Goal: Task Accomplishment & Management: Complete application form

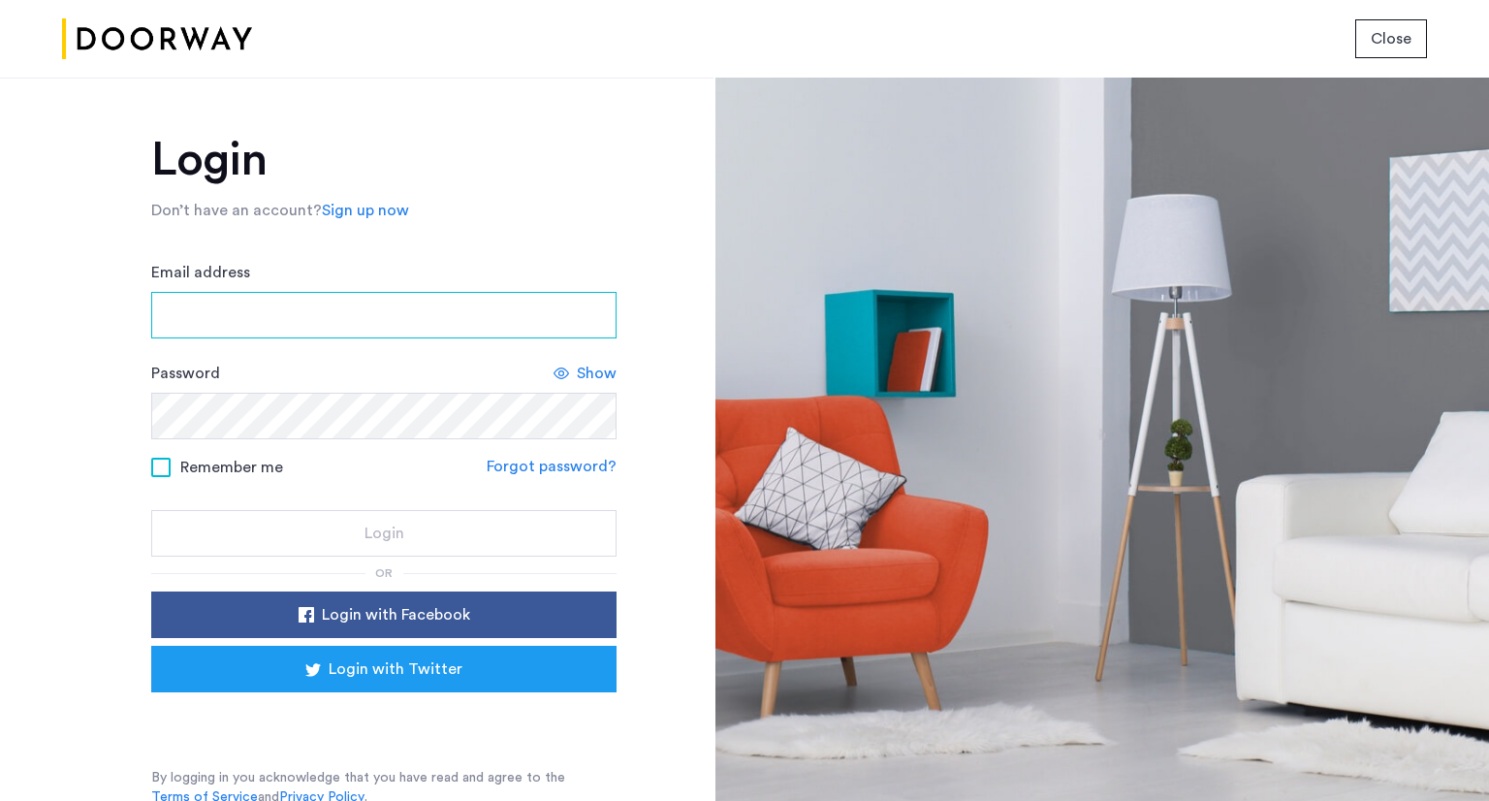
click at [267, 330] on input "Email address" at bounding box center [383, 315] width 465 height 47
click at [299, 323] on input "Email address" at bounding box center [383, 315] width 465 height 47
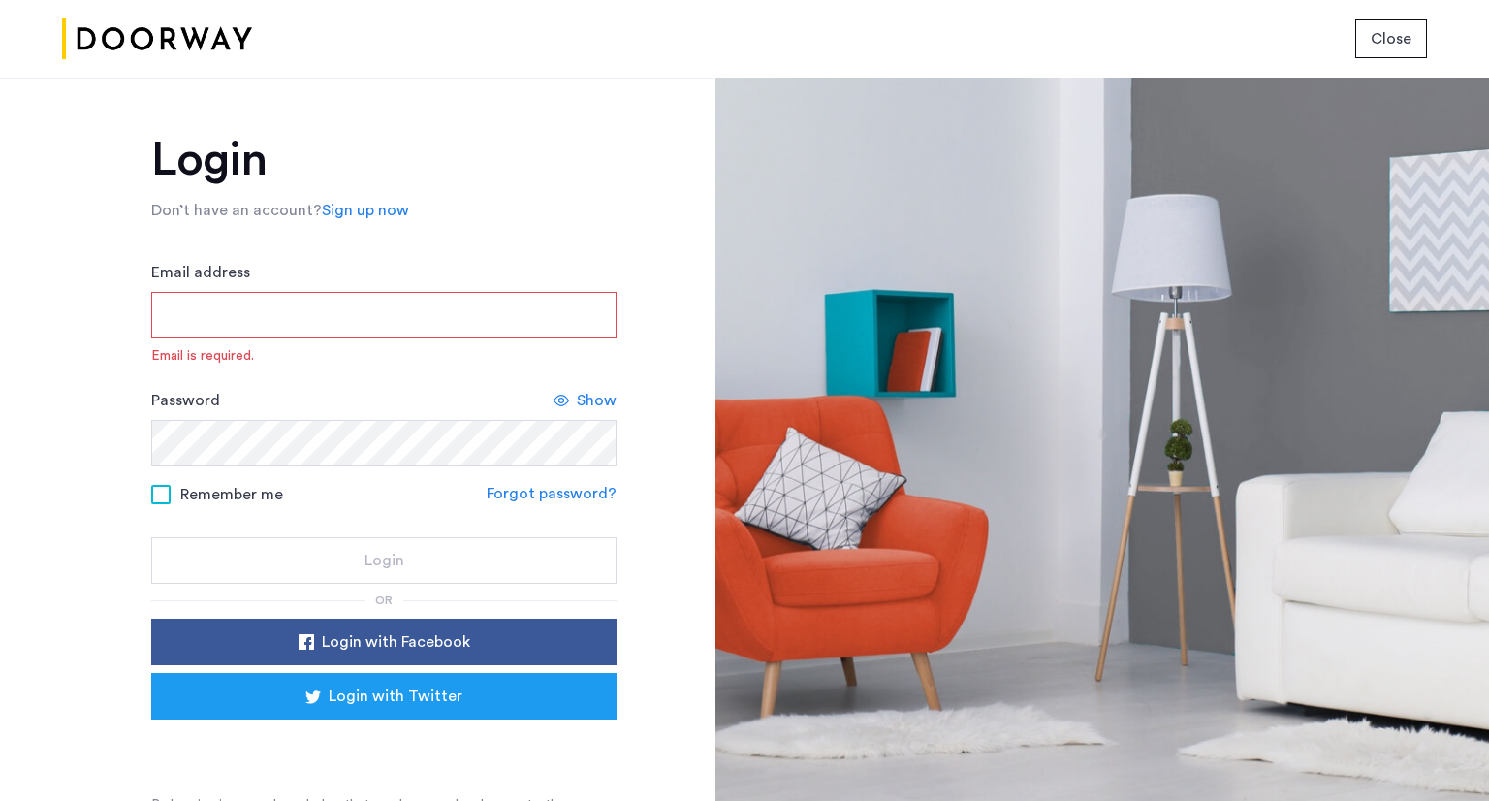
paste input "**********"
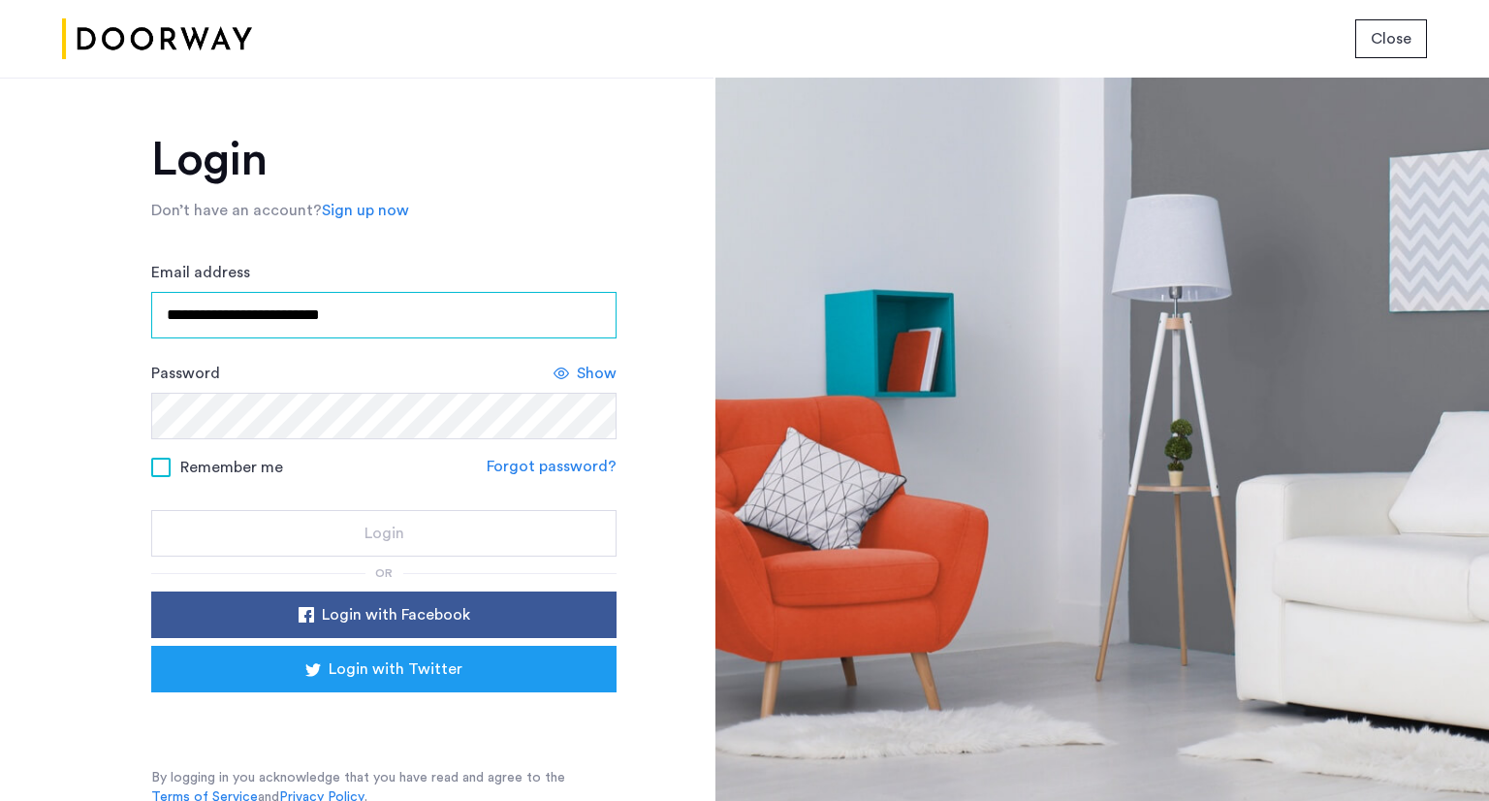
type input "**********"
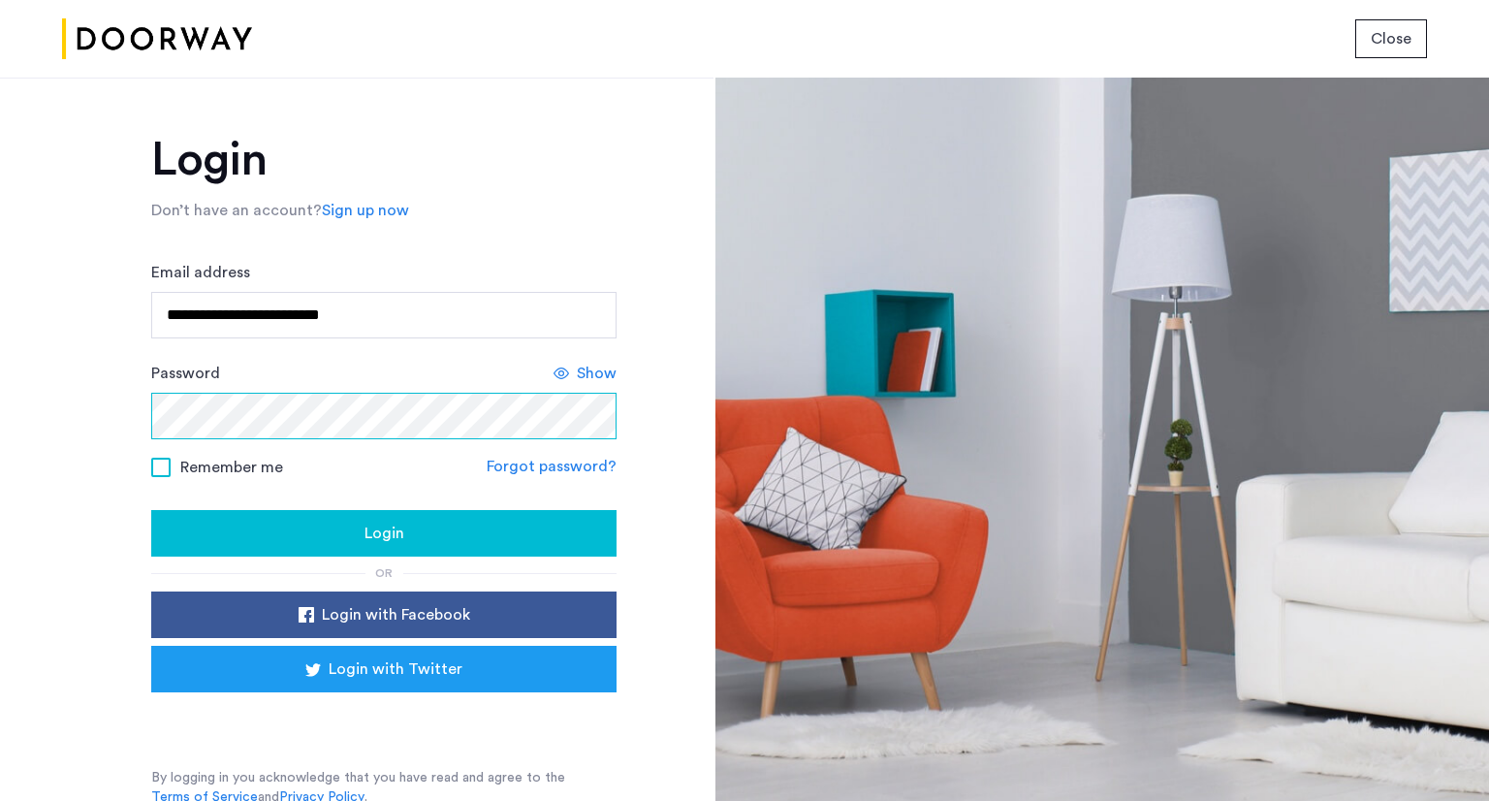
click at [151, 510] on button "Login" at bounding box center [383, 533] width 465 height 47
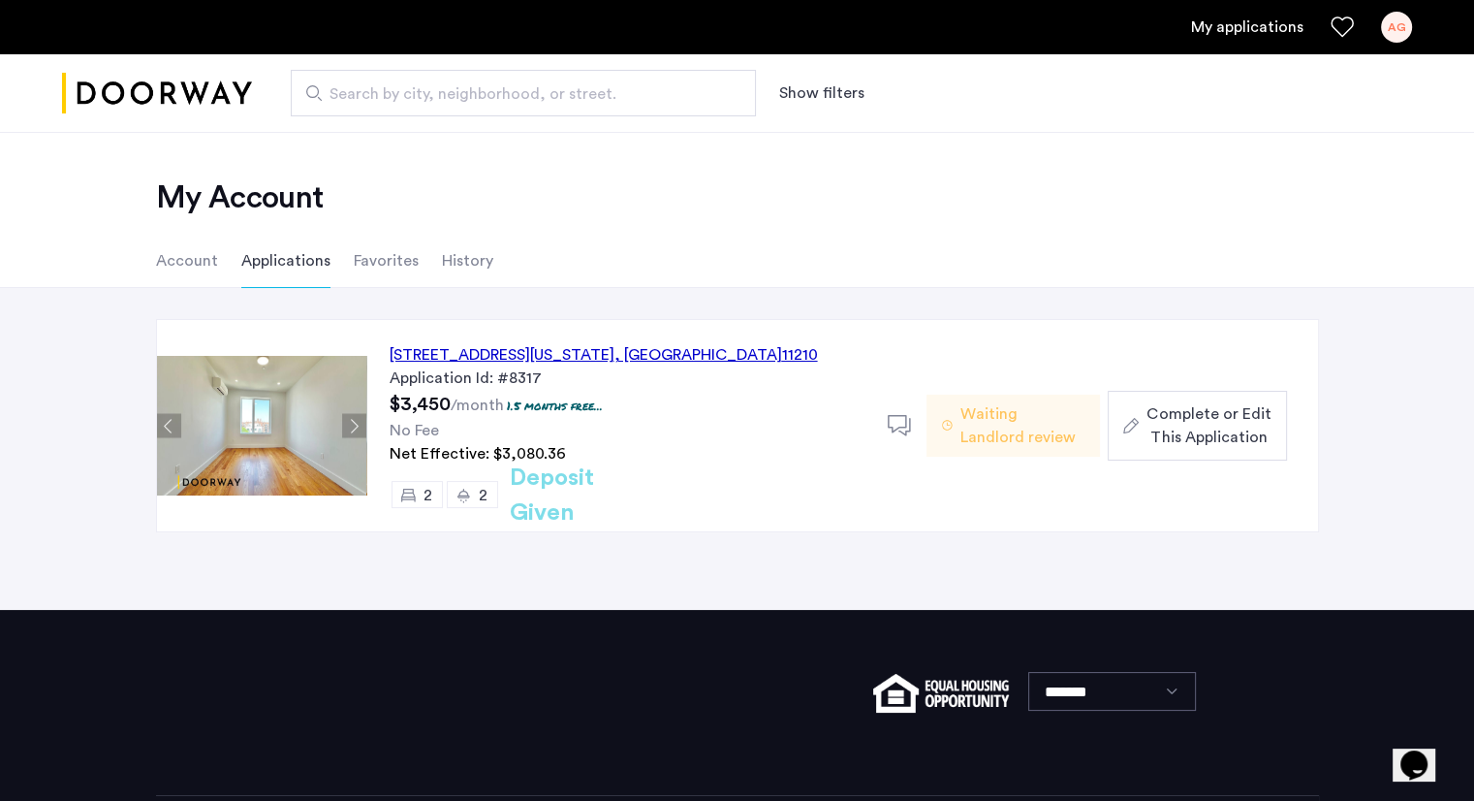
click at [1215, 422] on span "Complete or Edit This Application" at bounding box center [1209, 425] width 124 height 47
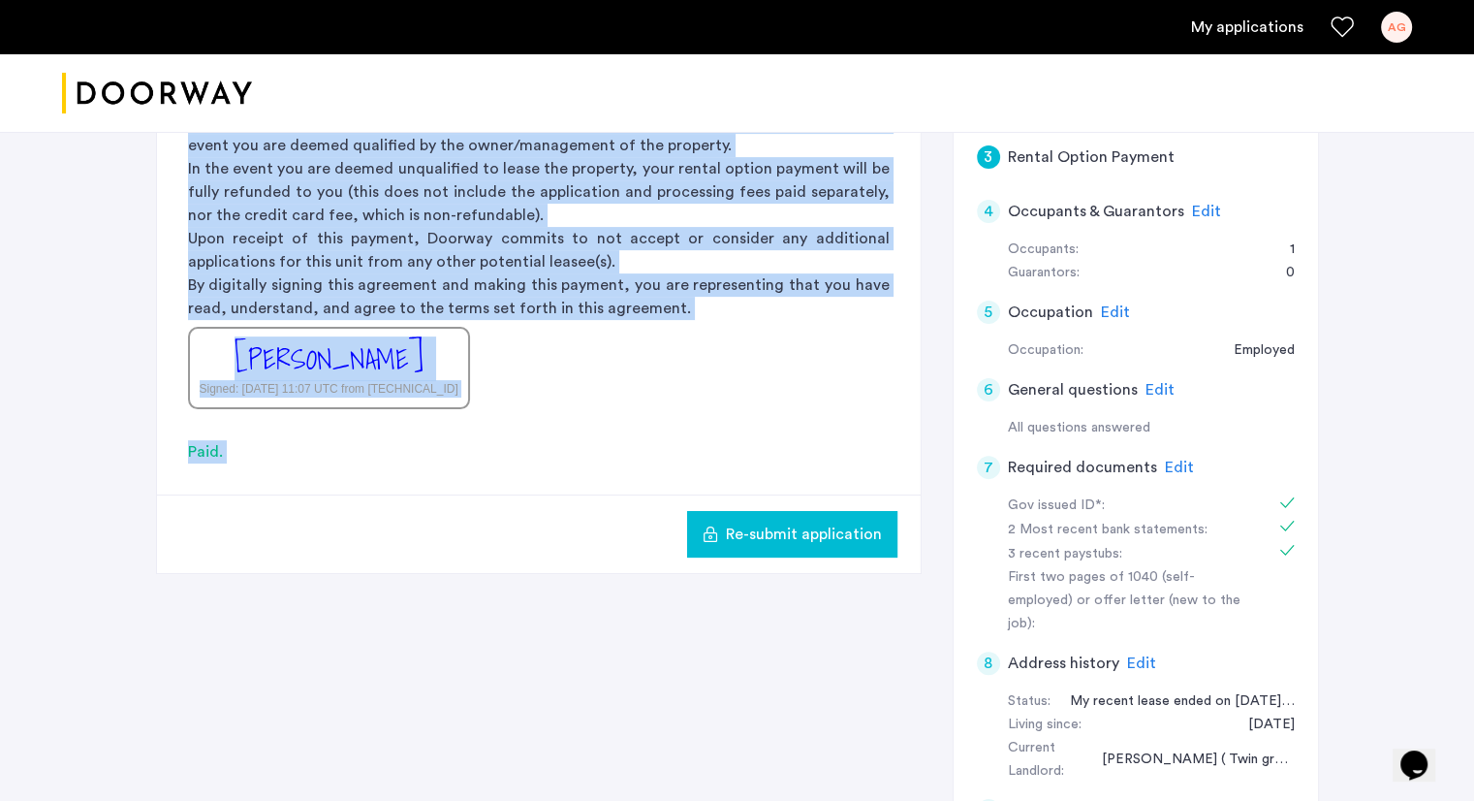
scroll to position [521, 0]
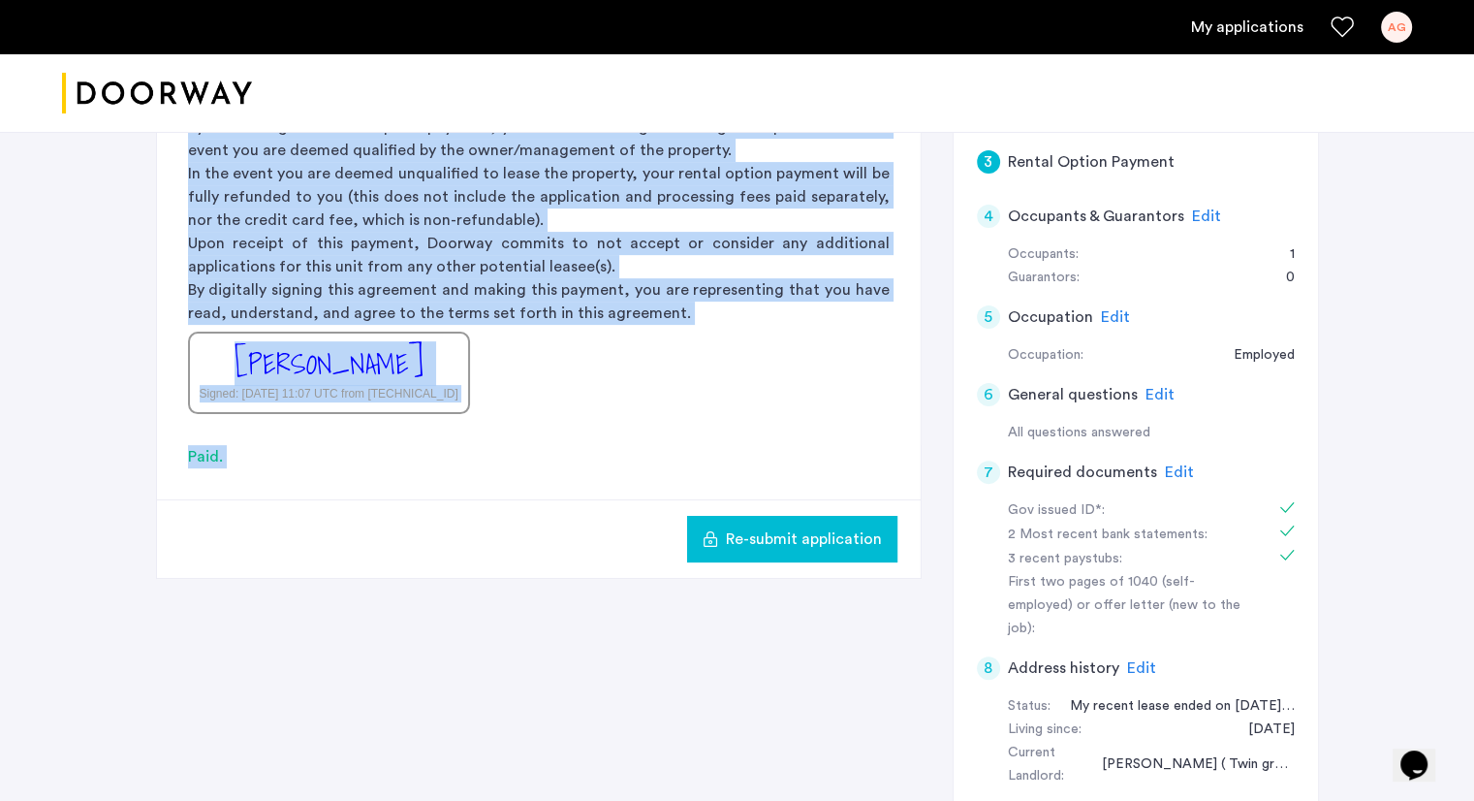
drag, startPoint x: 1215, startPoint y: 422, endPoint x: 534, endPoint y: 99, distance: 753.9
click at [534, 99] on app-root "My applications AG Price Fee Availability Beds Baths Subway Neighborhoods Build…" at bounding box center [737, 349] width 1474 height 1740
click at [581, 505] on div "Re-submit application" at bounding box center [539, 538] width 764 height 79
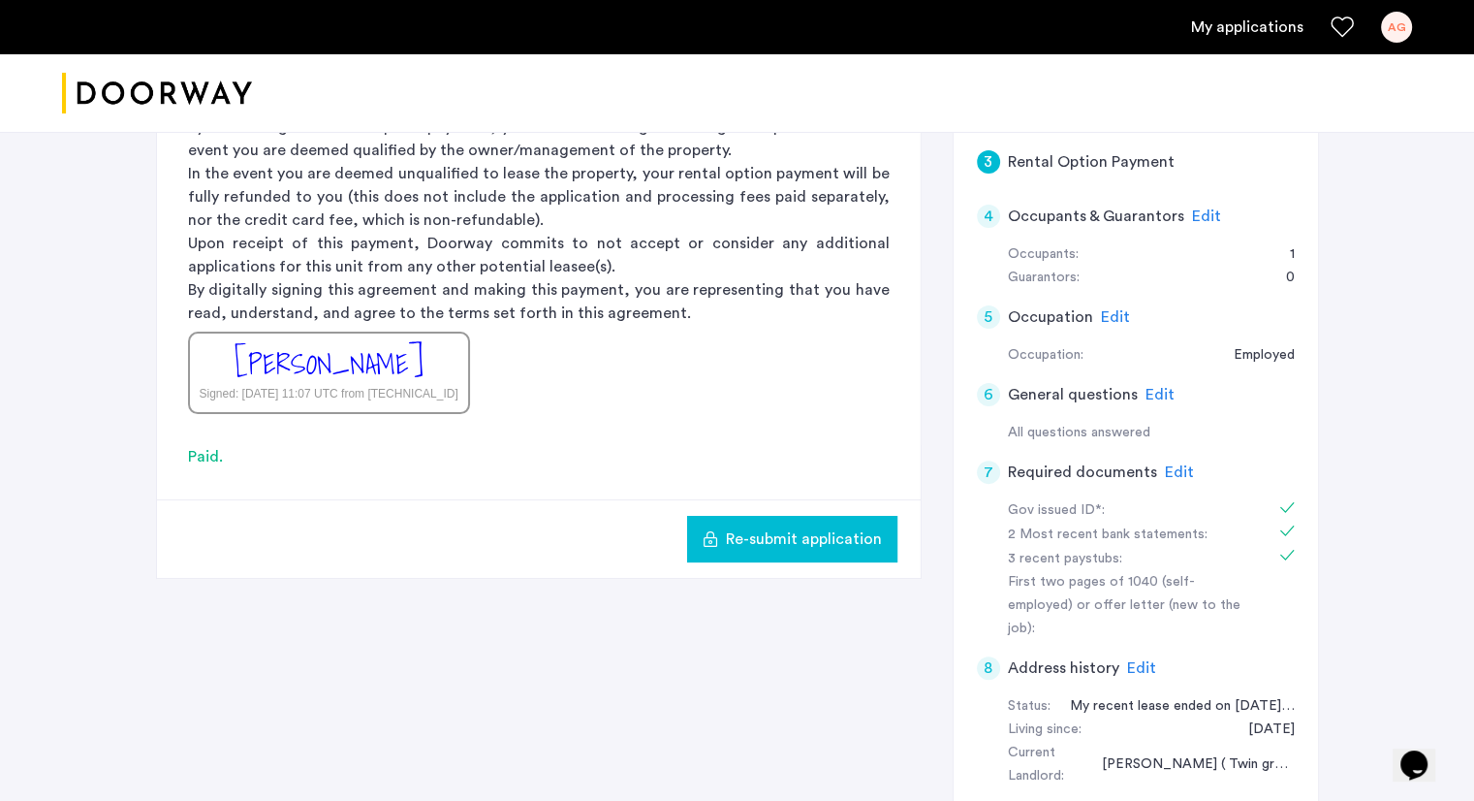
click at [1171, 470] on span "Edit" at bounding box center [1179, 472] width 29 height 16
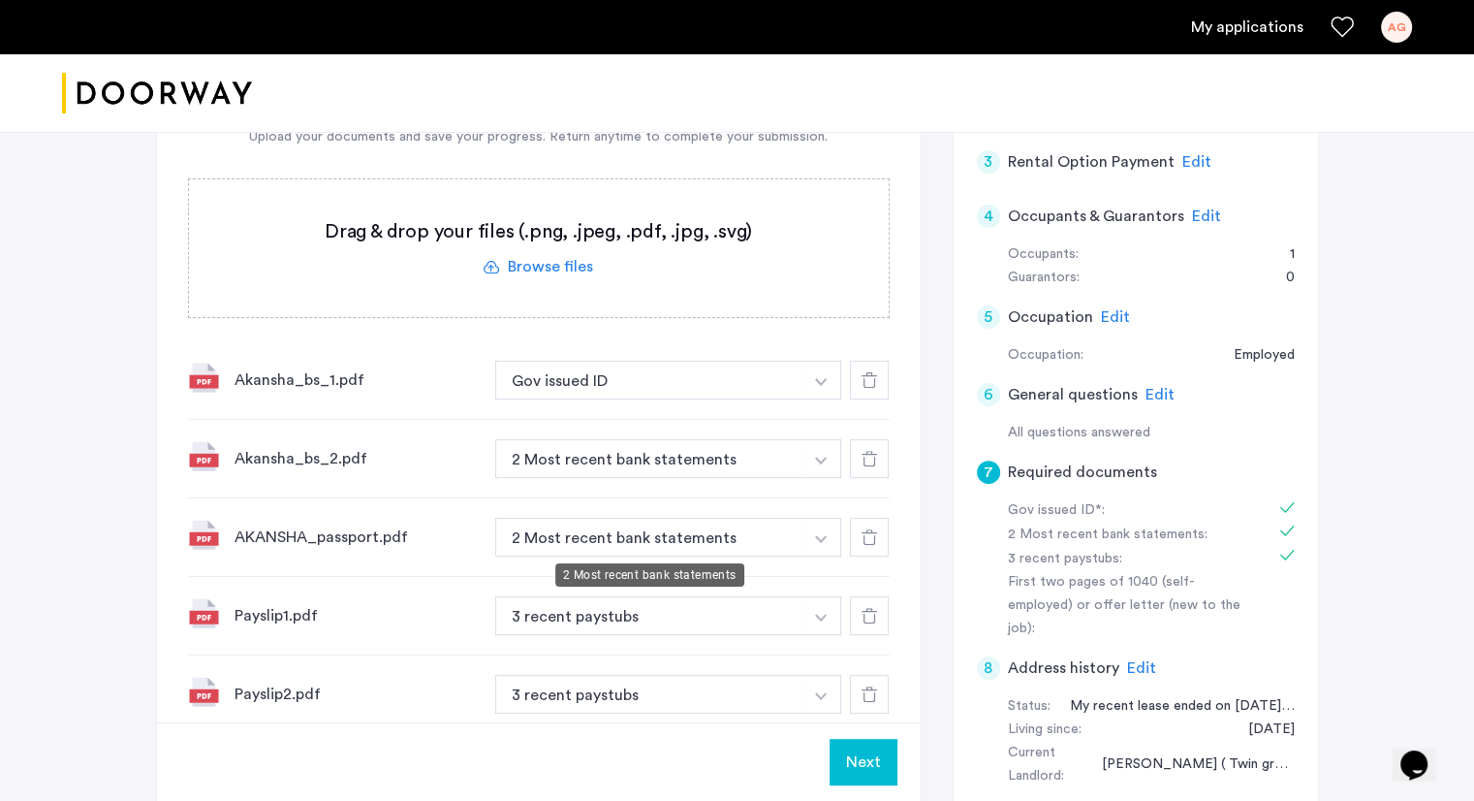
click at [775, 529] on button "2 Most recent bank statements" at bounding box center [649, 537] width 308 height 39
click at [819, 386] on img "button" at bounding box center [821, 382] width 12 height 8
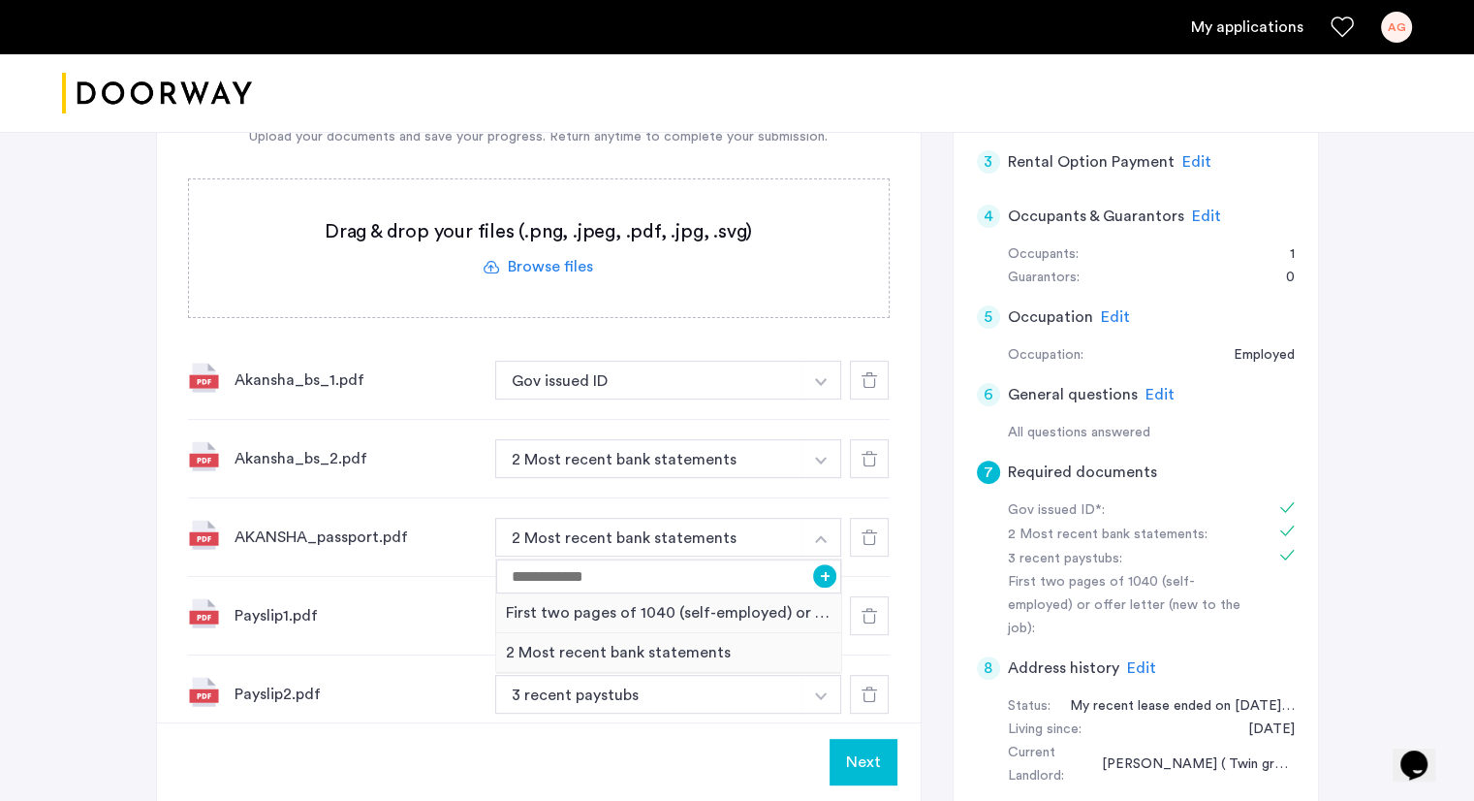
click at [457, 751] on div "Next" at bounding box center [539, 761] width 764 height 79
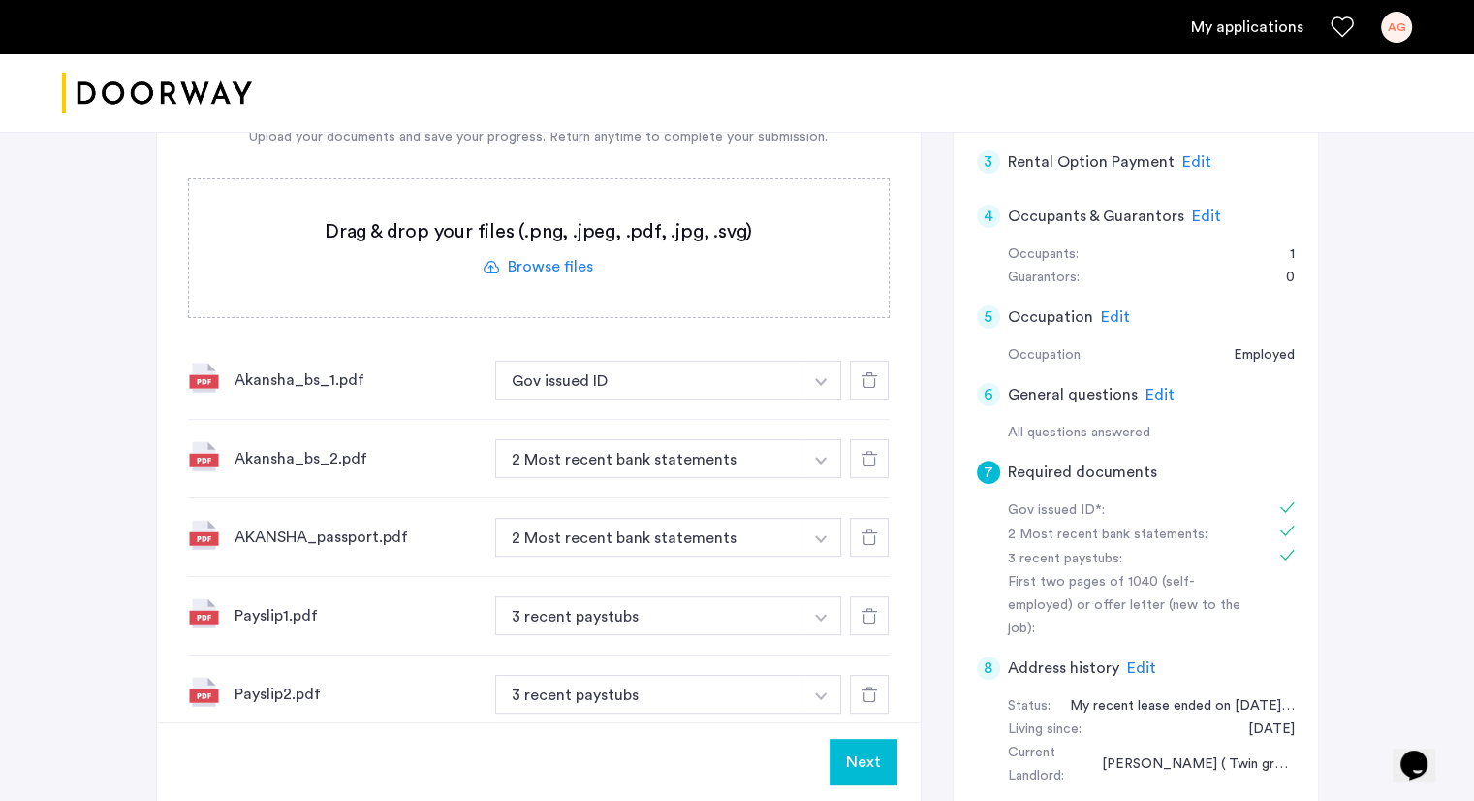
click at [821, 386] on img "button" at bounding box center [821, 382] width 12 height 8
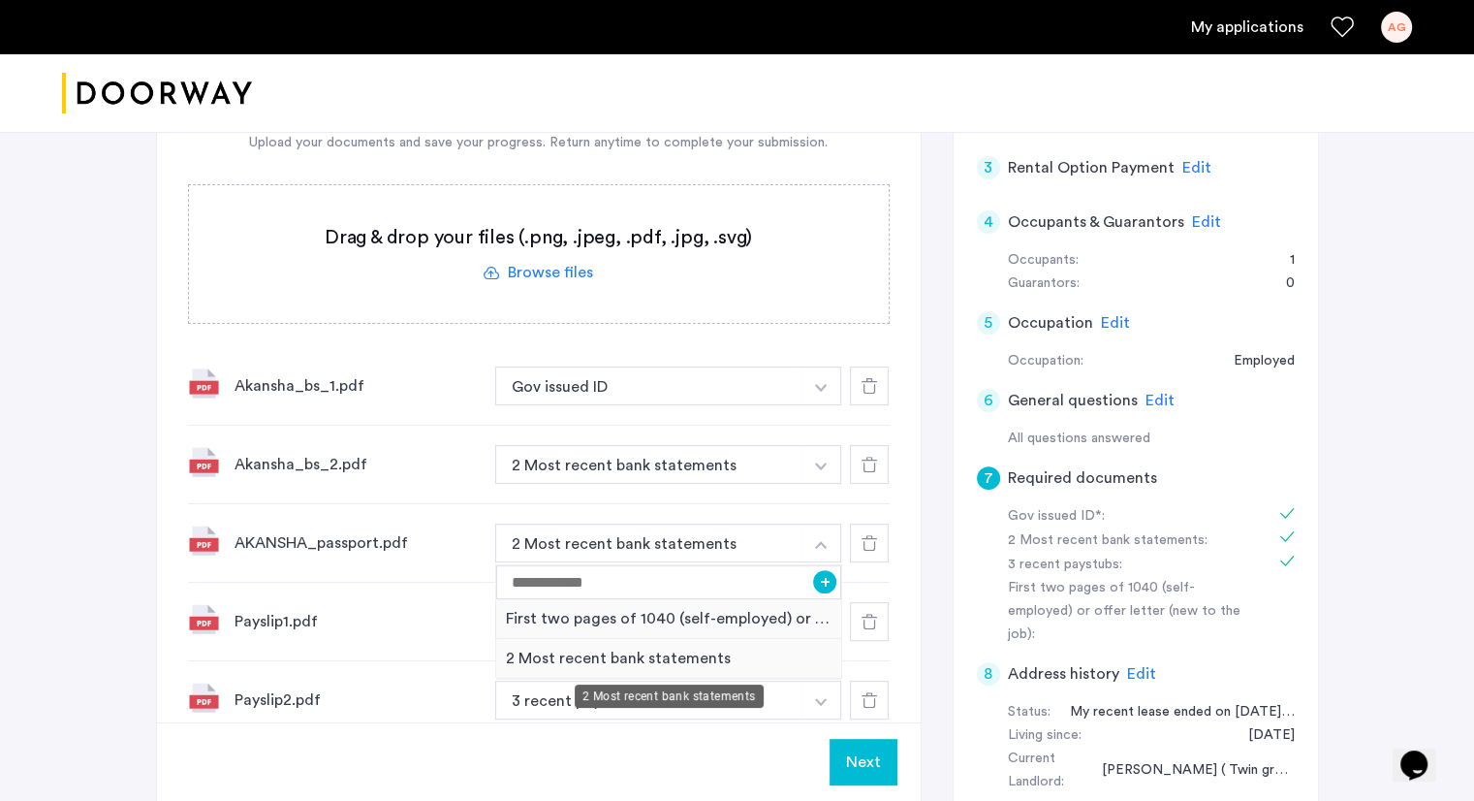
scroll to position [519, 0]
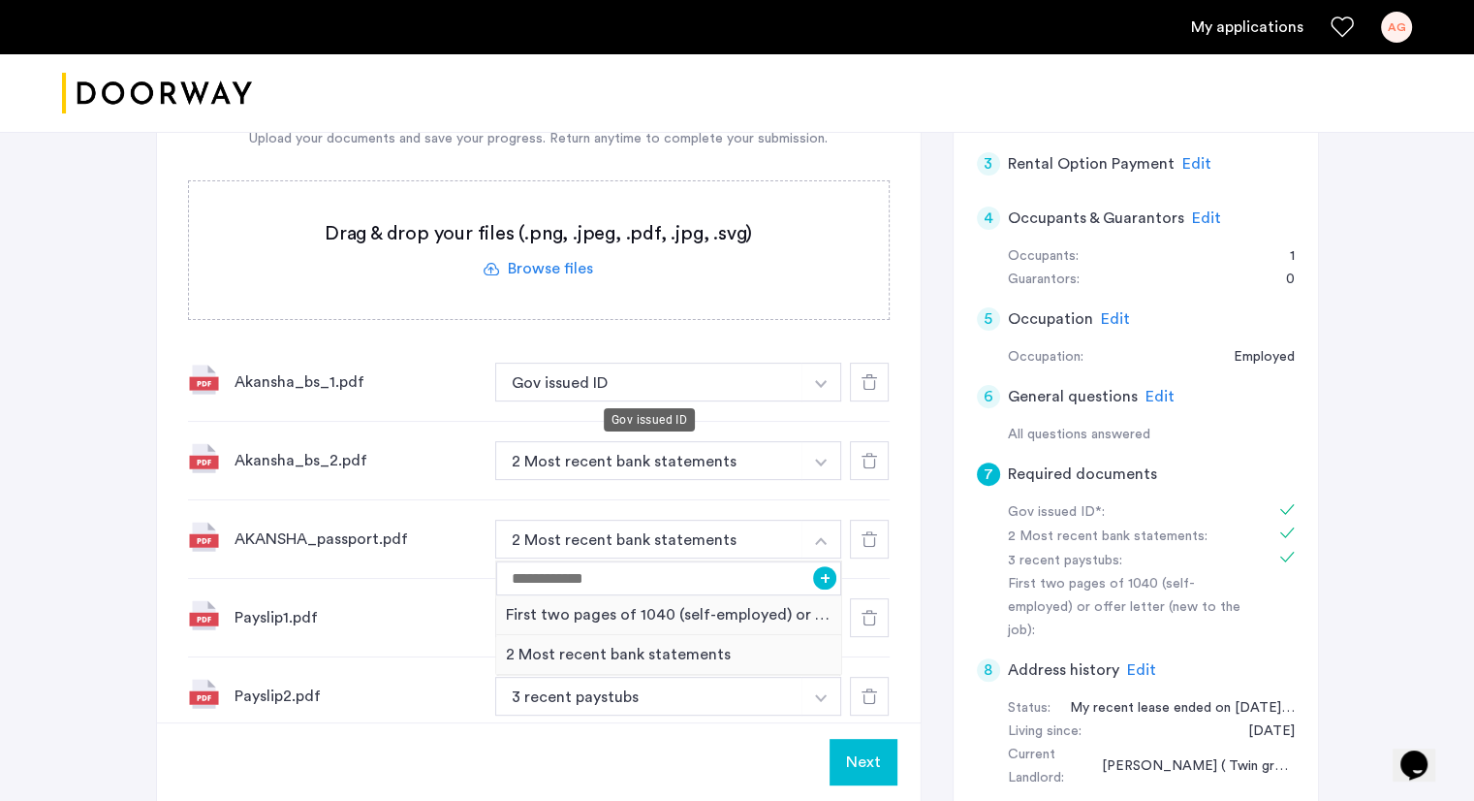
click at [647, 381] on button "Gov issued ID" at bounding box center [649, 381] width 308 height 39
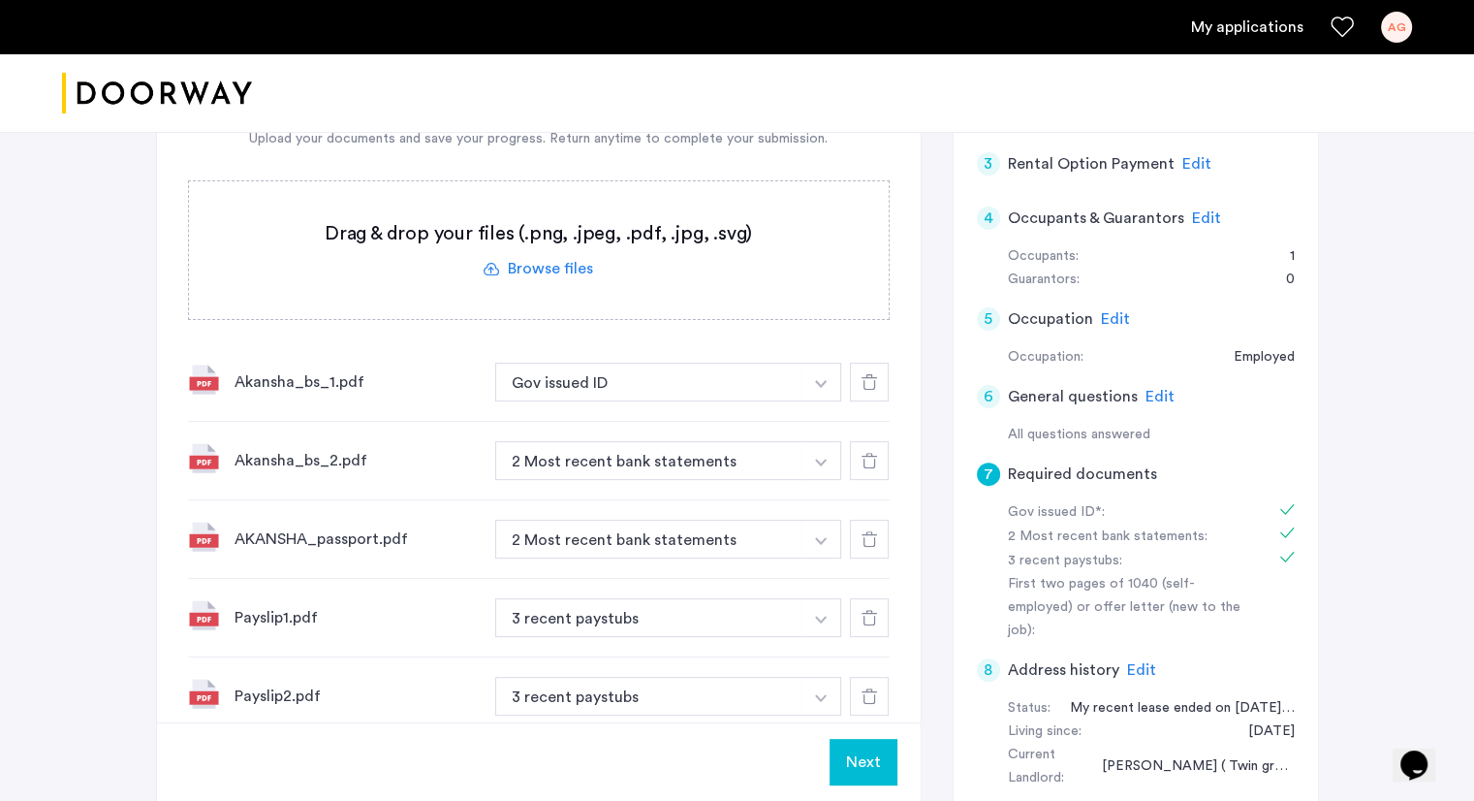
click at [862, 387] on icon at bounding box center [870, 382] width 16 height 16
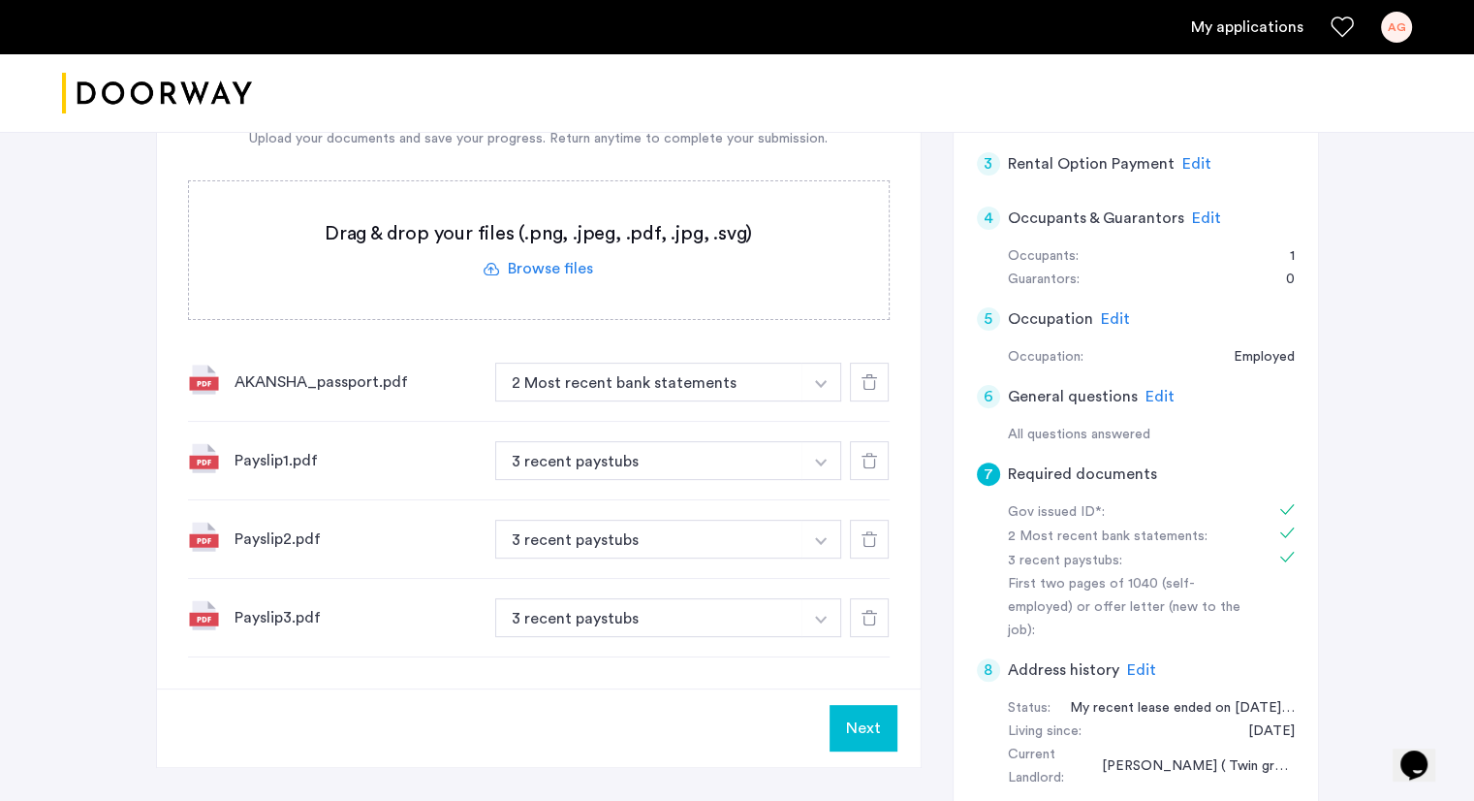
click at [830, 374] on button "button" at bounding box center [822, 381] width 40 height 39
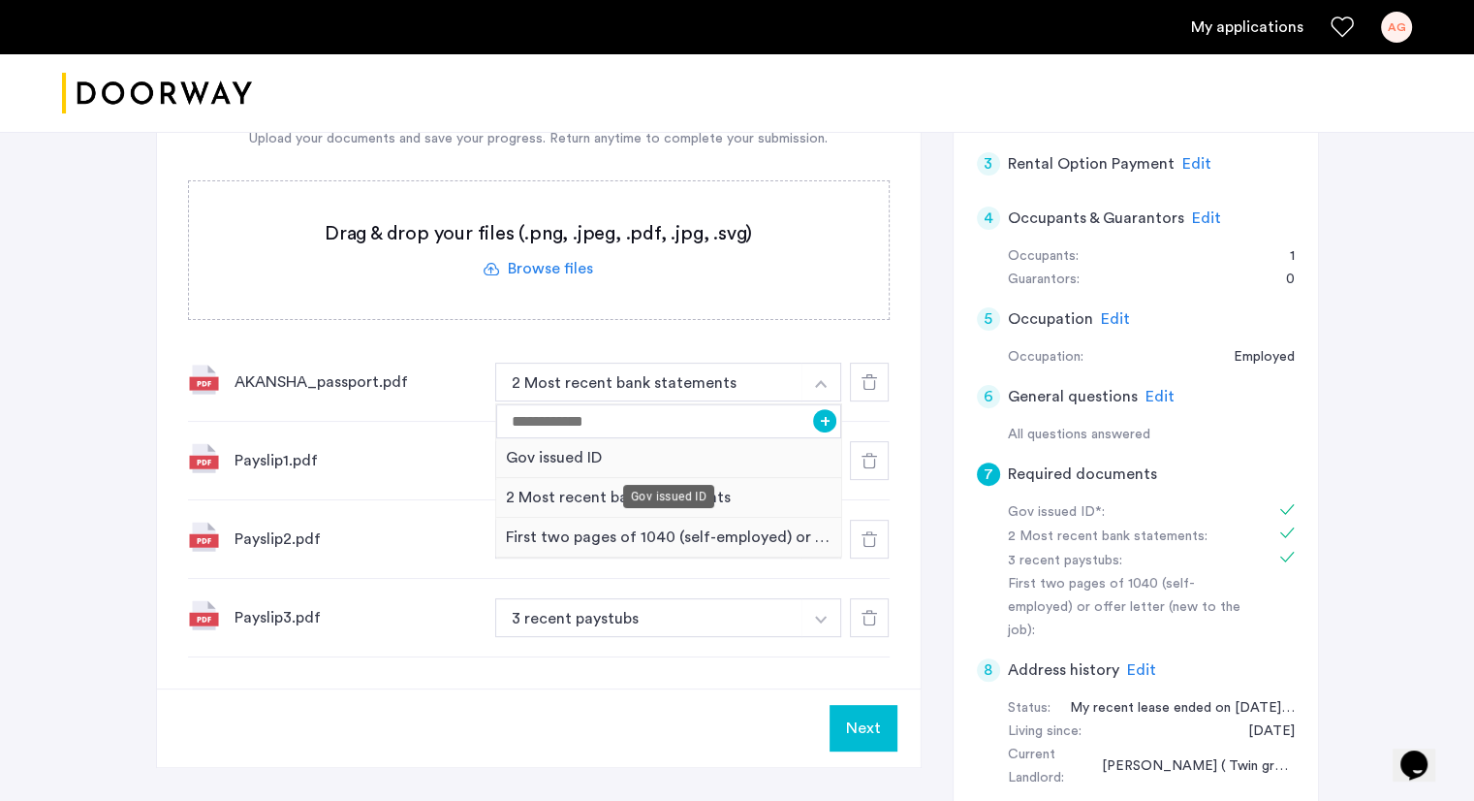
click at [643, 461] on div "Gov issued ID" at bounding box center [669, 458] width 346 height 40
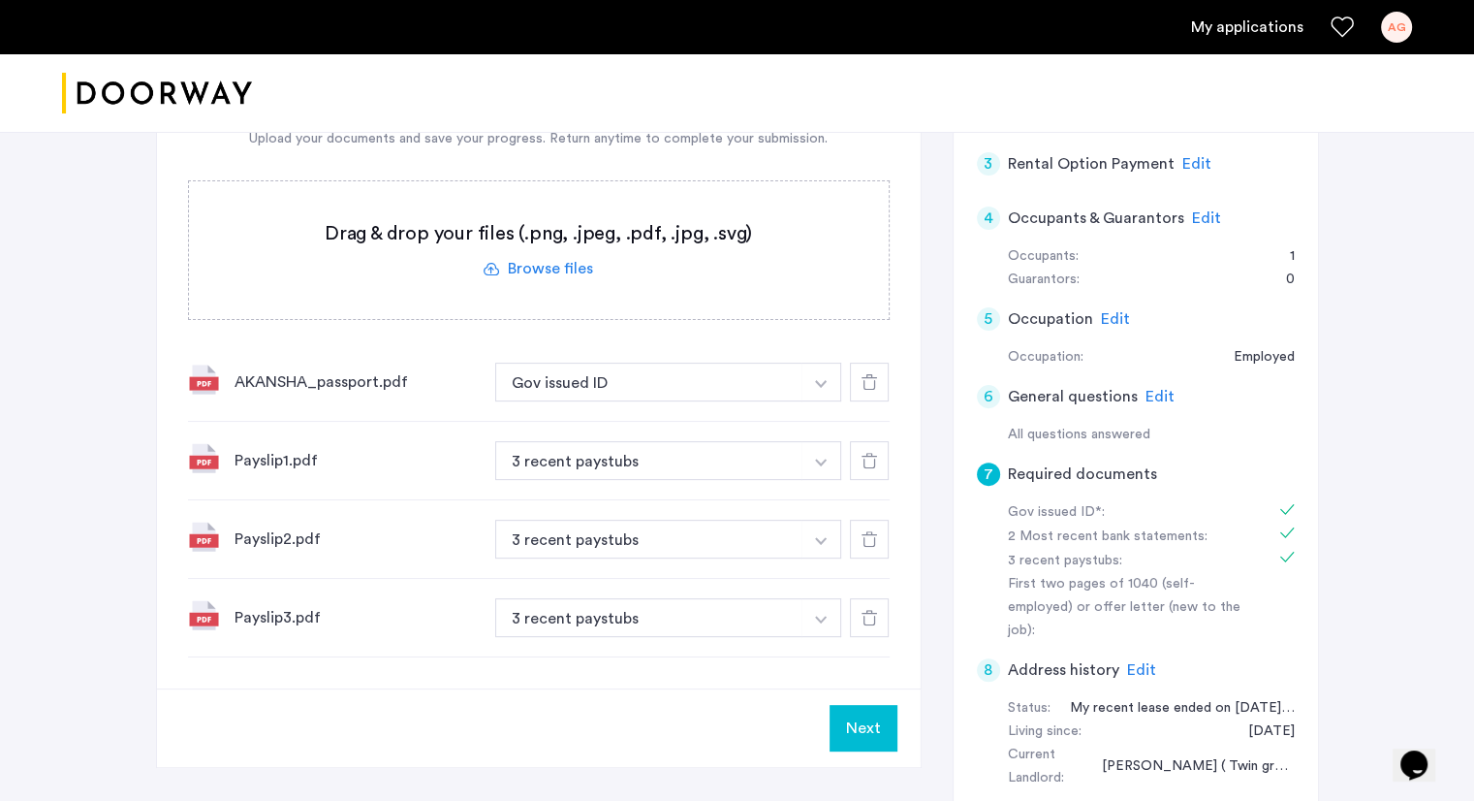
click at [530, 254] on label at bounding box center [539, 250] width 700 height 138
click at [0, 0] on input "file" at bounding box center [0, 0] width 0 height 0
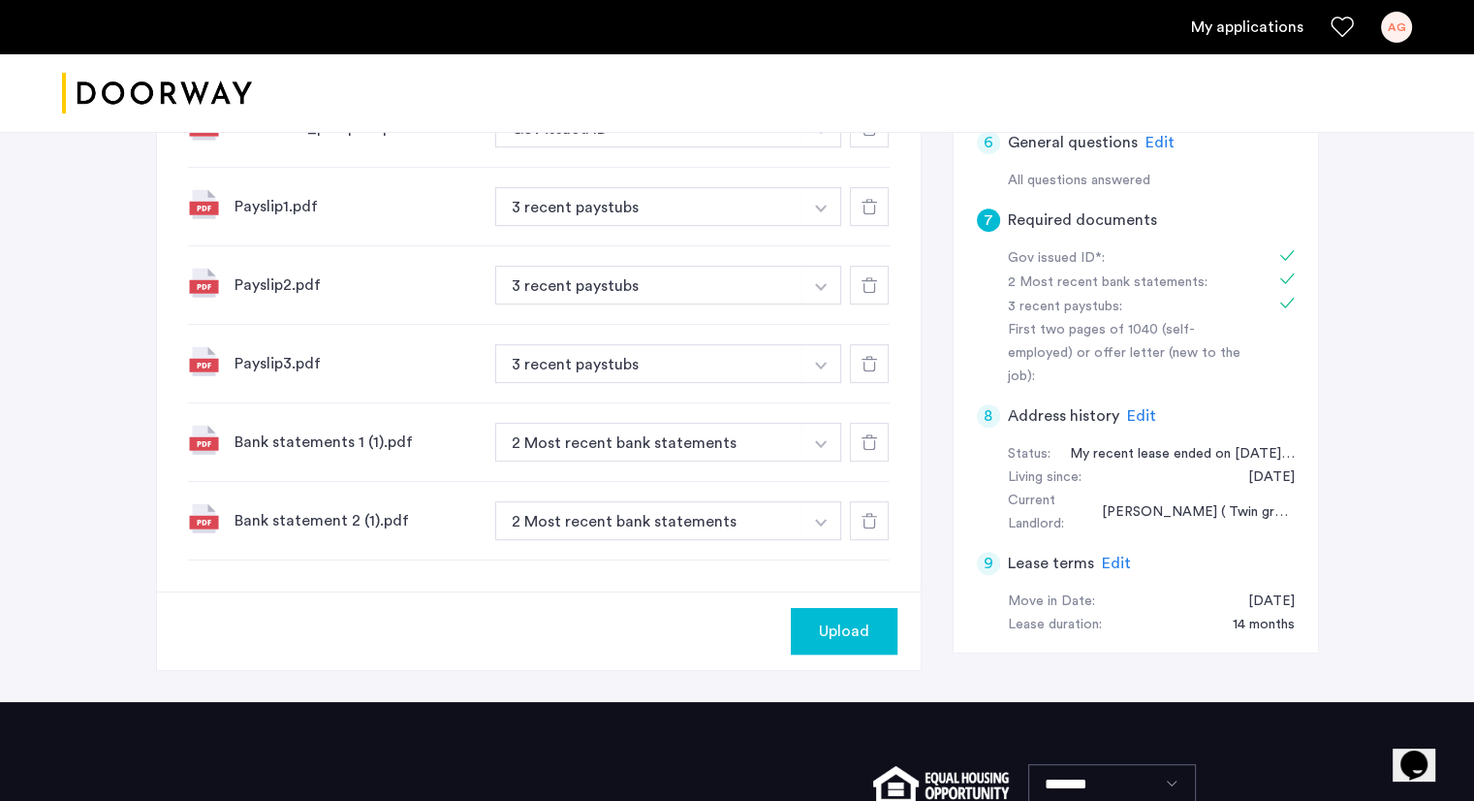
scroll to position [775, 0]
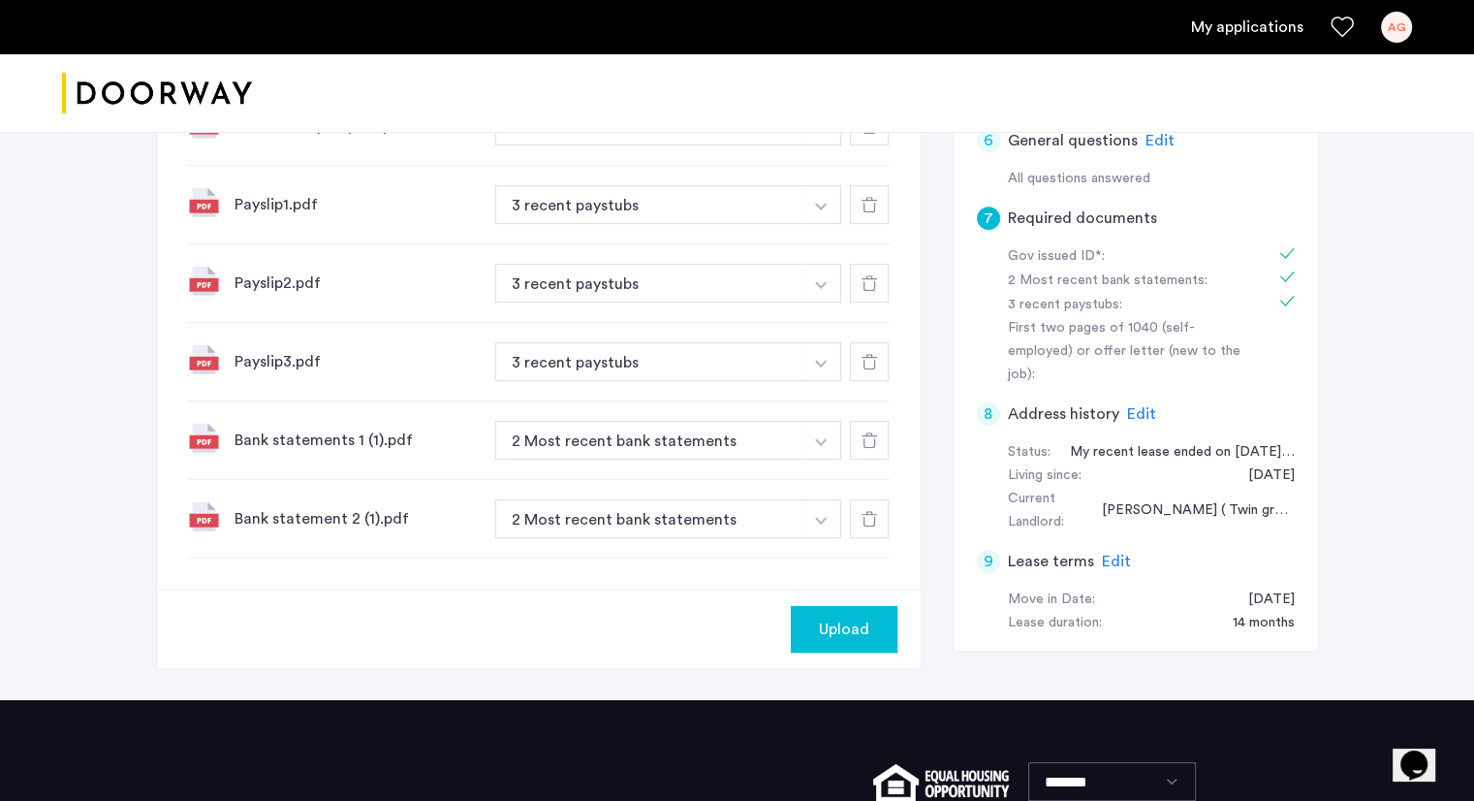
click at [806, 617] on div "Upload" at bounding box center [844, 628] width 76 height 23
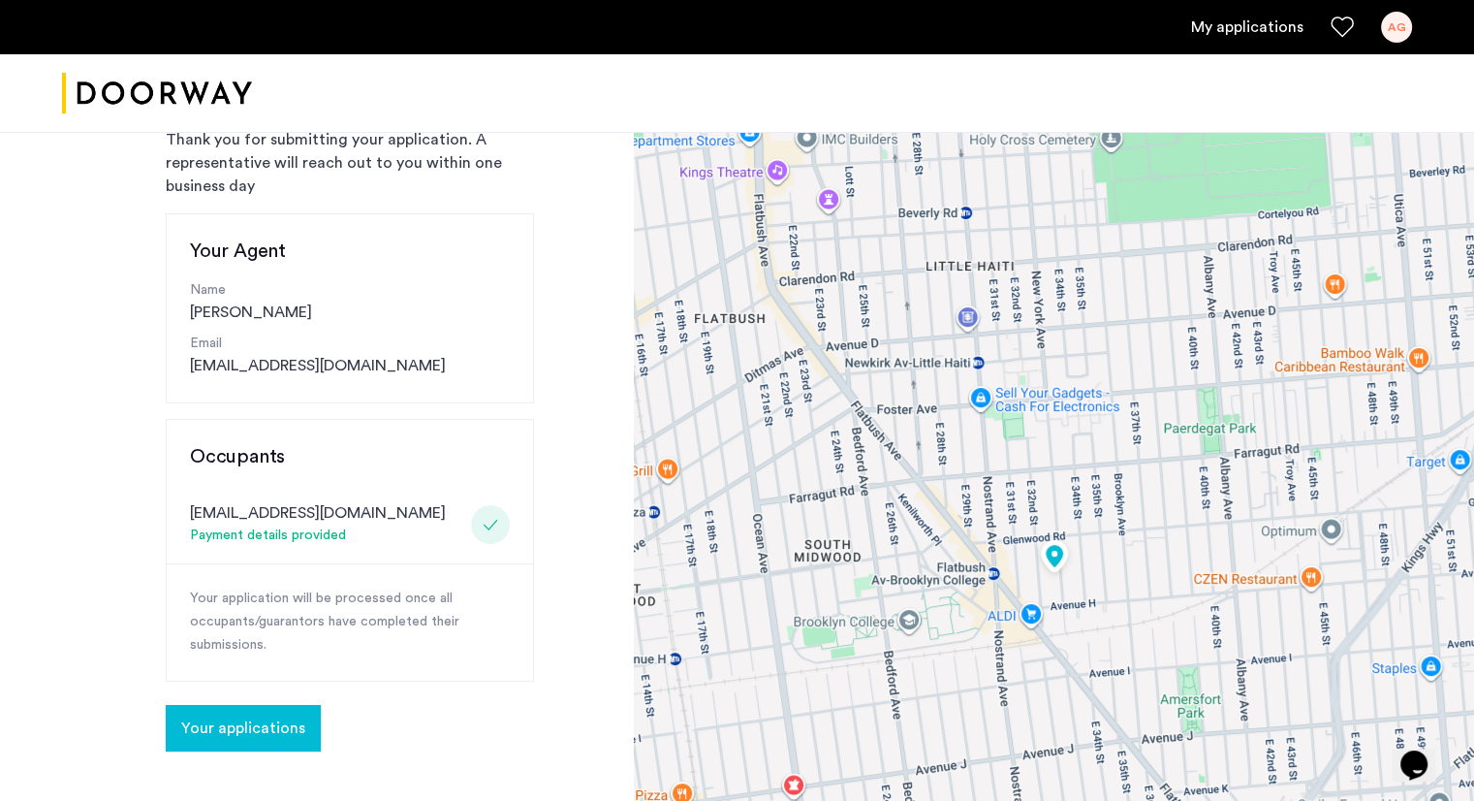
scroll to position [197, 0]
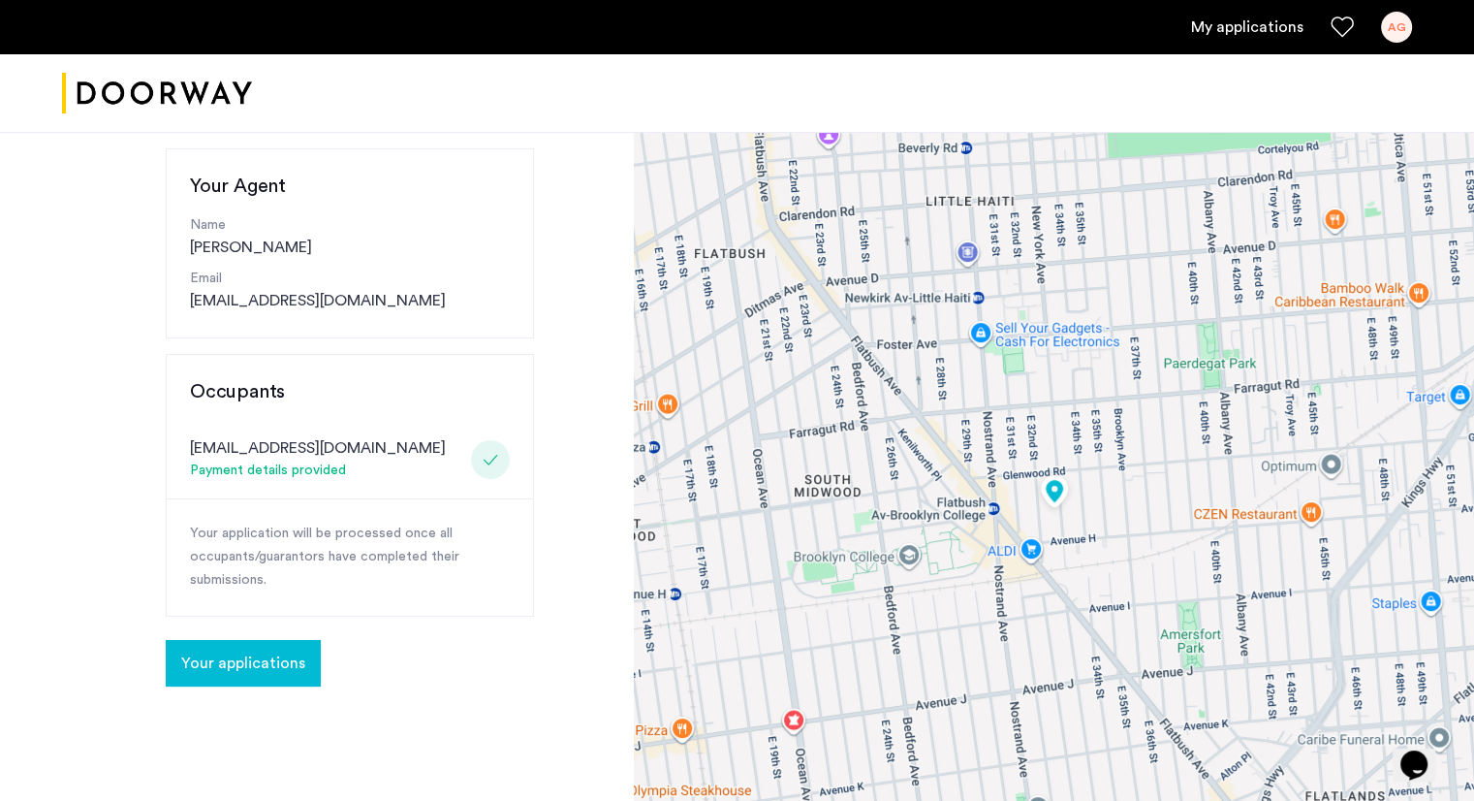
click at [267, 644] on button "Your applications" at bounding box center [243, 663] width 155 height 47
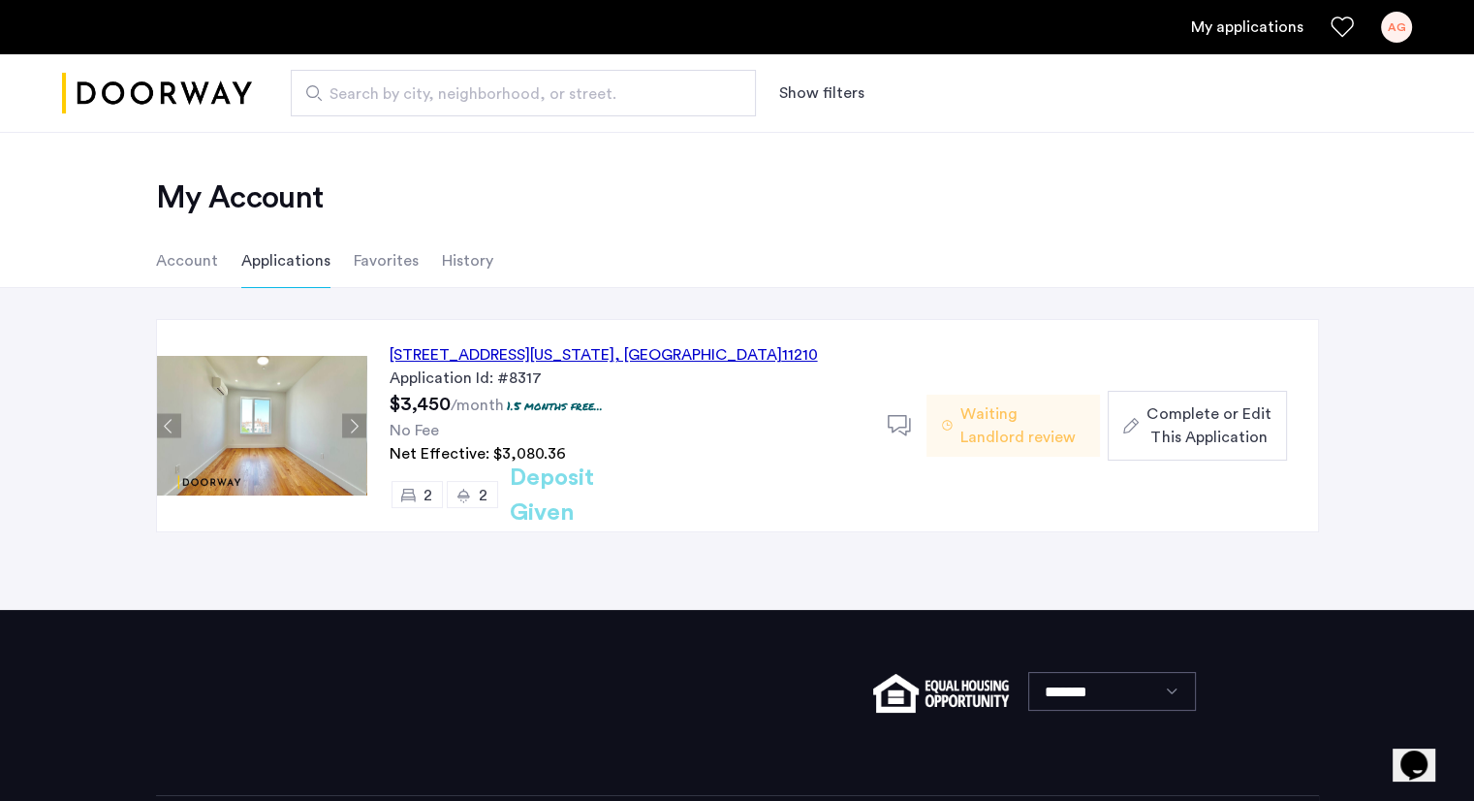
scroll to position [90, 0]
